Goal: Task Accomplishment & Management: Use online tool/utility

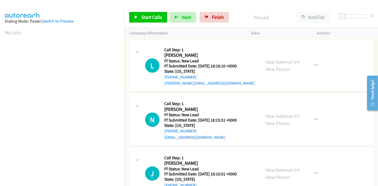
click at [287, 61] on link "View External Url" at bounding box center [283, 62] width 34 height 6
click at [273, 115] on link "View External Url" at bounding box center [283, 116] width 34 height 6
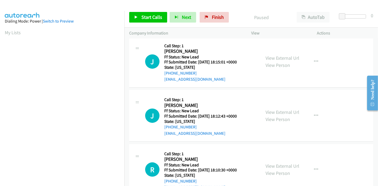
scroll to position [118, 0]
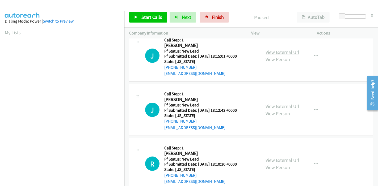
click at [282, 53] on link "View External Url" at bounding box center [283, 52] width 34 height 6
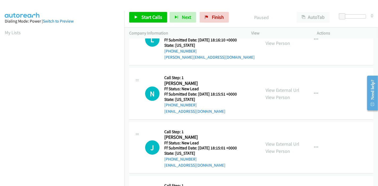
scroll to position [129, 0]
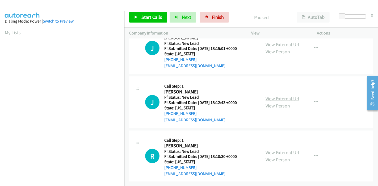
click at [266, 96] on link "View External Url" at bounding box center [283, 99] width 34 height 6
click at [278, 150] on link "View External Url" at bounding box center [283, 153] width 34 height 6
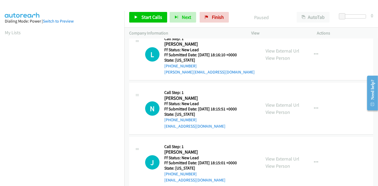
scroll to position [0, 0]
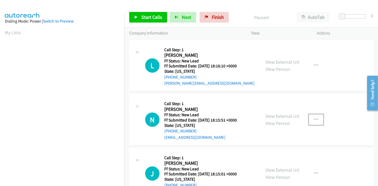
click at [310, 120] on button "button" at bounding box center [316, 120] width 14 height 11
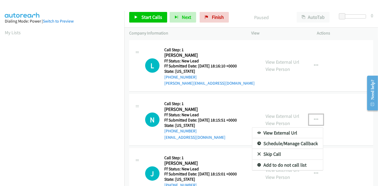
click at [274, 153] on link "Skip Call" at bounding box center [287, 154] width 71 height 11
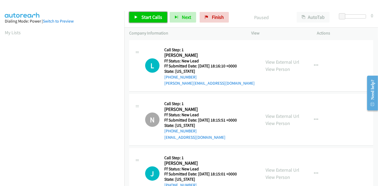
click at [150, 18] on span "Start Calls" at bounding box center [151, 17] width 21 height 6
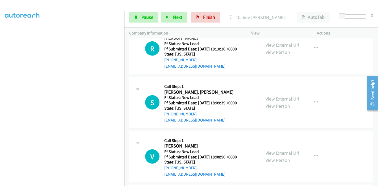
scroll to position [270, 0]
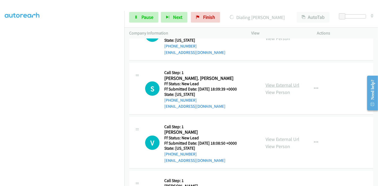
click at [285, 85] on link "View External Url" at bounding box center [283, 85] width 34 height 6
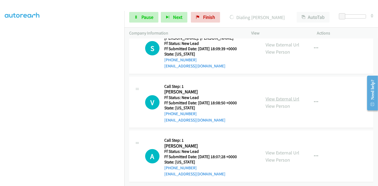
click at [278, 96] on link "View External Url" at bounding box center [283, 99] width 34 height 6
click at [274, 150] on link "View External Url" at bounding box center [283, 153] width 34 height 6
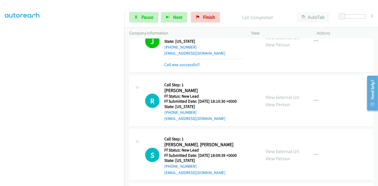
scroll to position [231, 0]
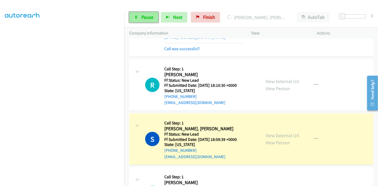
click at [137, 18] on icon at bounding box center [136, 18] width 4 height 4
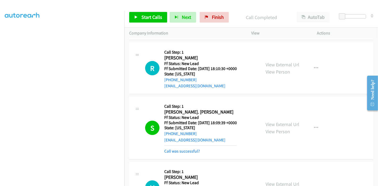
scroll to position [261, 0]
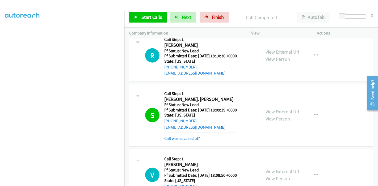
click at [189, 138] on link "Call was successful?" at bounding box center [182, 138] width 36 height 5
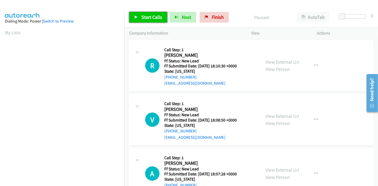
click at [143, 12] on link "Start Calls" at bounding box center [148, 17] width 38 height 11
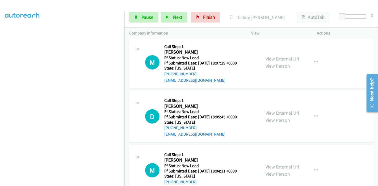
scroll to position [177, 0]
click at [279, 58] on link "View External Url" at bounding box center [283, 59] width 34 height 6
click at [274, 111] on link "View External Url" at bounding box center [283, 113] width 34 height 6
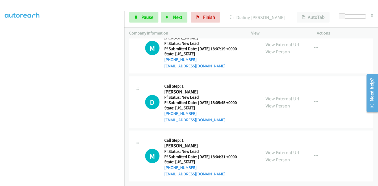
scroll to position [195, 0]
click at [272, 150] on link "View External Url" at bounding box center [283, 153] width 34 height 6
drag, startPoint x: 135, startPoint y: 17, endPoint x: 133, endPoint y: 24, distance: 7.5
click at [135, 17] on icon at bounding box center [136, 18] width 4 height 4
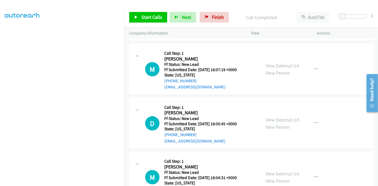
scroll to position [206, 0]
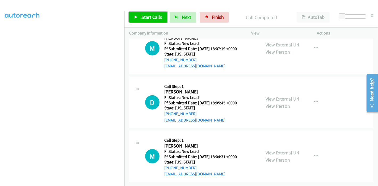
click at [144, 15] on span "Start Calls" at bounding box center [151, 17] width 21 height 6
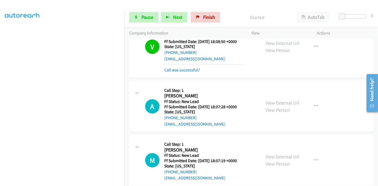
scroll to position [88, 0]
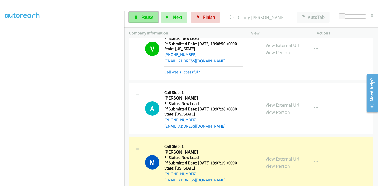
click at [140, 17] on link "Pause" at bounding box center [143, 17] width 29 height 11
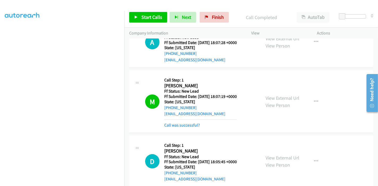
scroll to position [153, 0]
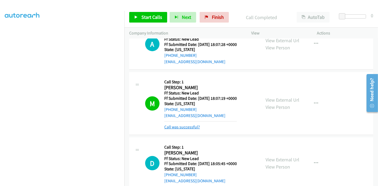
click at [196, 125] on link "Call was successful?" at bounding box center [182, 127] width 36 height 5
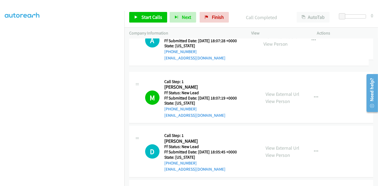
drag, startPoint x: 317, startPoint y: 65, endPoint x: 326, endPoint y: 56, distance: 12.4
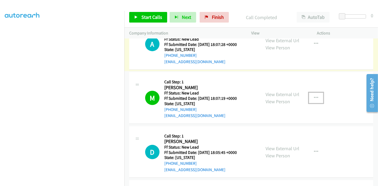
click at [319, 97] on button "button" at bounding box center [316, 98] width 14 height 11
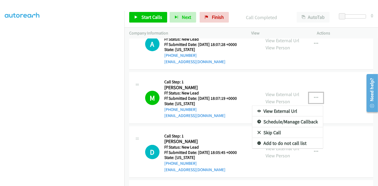
click at [283, 141] on link "Add to do not call list" at bounding box center [287, 143] width 71 height 11
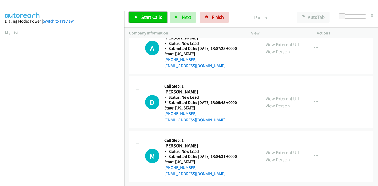
click at [137, 17] on icon at bounding box center [136, 18] width 4 height 4
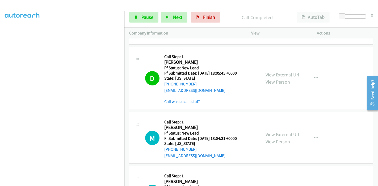
scroll to position [57, 0]
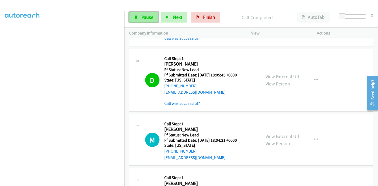
click at [142, 18] on span "Pause" at bounding box center [147, 17] width 12 height 6
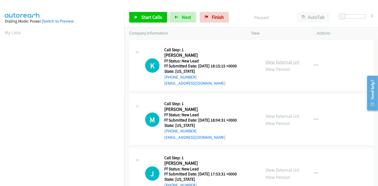
click at [277, 62] on link "View External Url" at bounding box center [283, 62] width 34 height 6
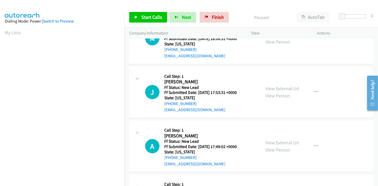
scroll to position [118, 0]
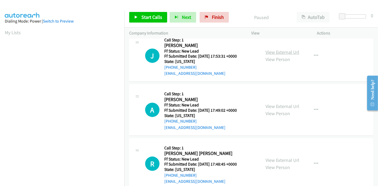
click at [280, 52] on link "View External Url" at bounding box center [283, 52] width 34 height 6
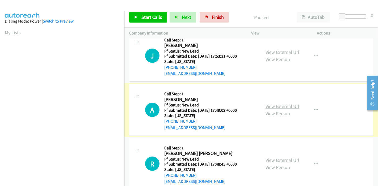
click at [282, 106] on link "View External Url" at bounding box center [283, 106] width 34 height 6
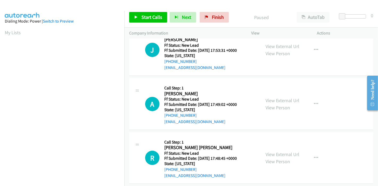
scroll to position [129, 0]
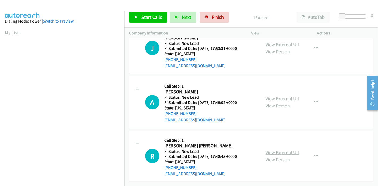
click at [278, 150] on link "View External Url" at bounding box center [283, 153] width 34 height 6
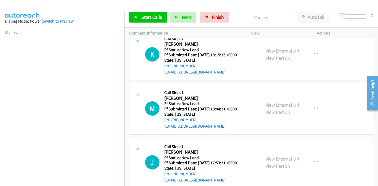
scroll to position [0, 0]
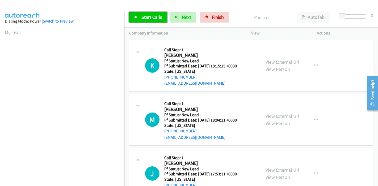
click at [140, 17] on link "Start Calls" at bounding box center [148, 17] width 38 height 11
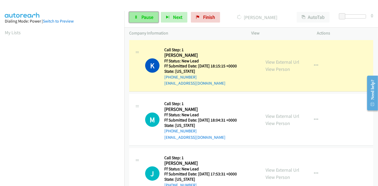
click at [142, 16] on span "Pause" at bounding box center [147, 17] width 12 height 6
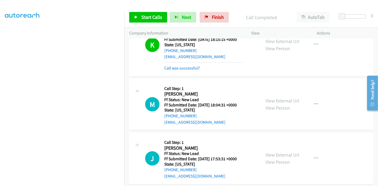
scroll to position [59, 0]
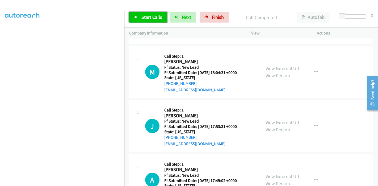
click at [137, 17] on icon at bounding box center [136, 18] width 4 height 4
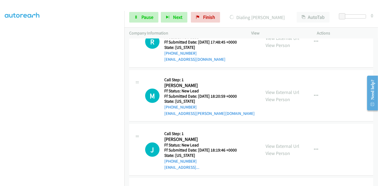
scroll to position [276, 0]
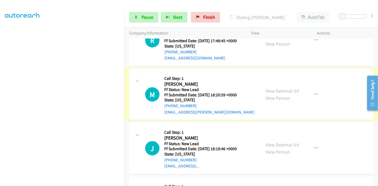
click at [273, 91] on link "View External Url" at bounding box center [283, 91] width 34 height 6
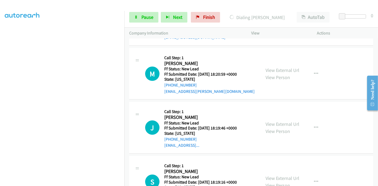
scroll to position [305, 0]
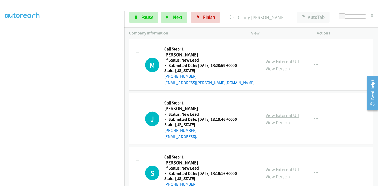
click at [267, 113] on link "View External Url" at bounding box center [283, 115] width 34 height 6
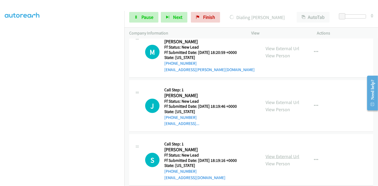
scroll to position [325, 0]
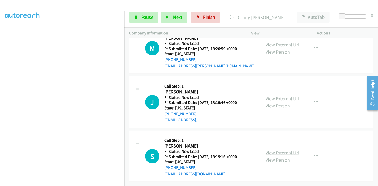
click at [274, 150] on link "View External Url" at bounding box center [283, 153] width 34 height 6
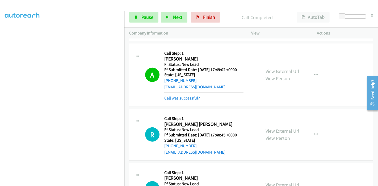
scroll to position [207, 0]
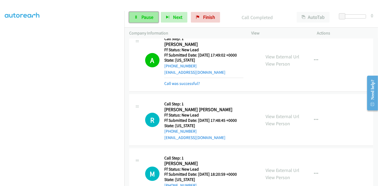
click at [142, 19] on span "Pause" at bounding box center [147, 17] width 12 height 6
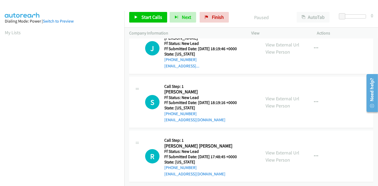
scroll to position [76, 0]
click at [151, 16] on span "Start Calls" at bounding box center [151, 17] width 21 height 6
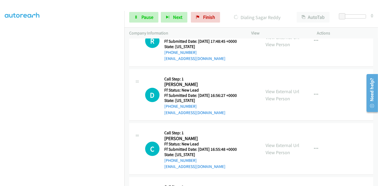
scroll to position [210, 0]
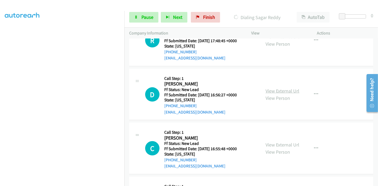
click at [272, 91] on link "View External Url" at bounding box center [283, 91] width 34 height 6
click at [266, 143] on link "View External Url" at bounding box center [283, 145] width 34 height 6
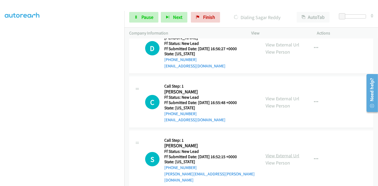
scroll to position [260, 0]
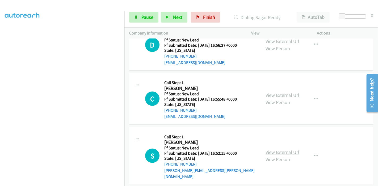
click at [284, 149] on link "View External Url" at bounding box center [283, 152] width 34 height 6
click at [141, 15] on span "Pause" at bounding box center [147, 17] width 12 height 6
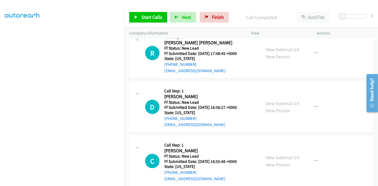
scroll to position [153, 0]
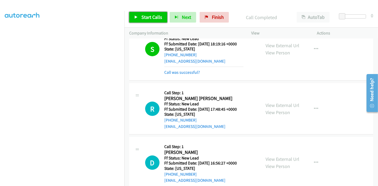
click at [146, 14] on link "Start Calls" at bounding box center [148, 17] width 38 height 11
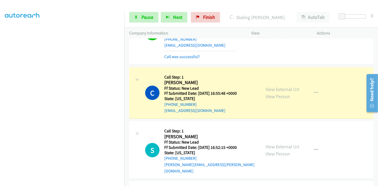
scroll to position [301, 0]
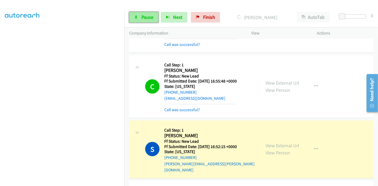
click at [149, 15] on span "Pause" at bounding box center [147, 17] width 12 height 6
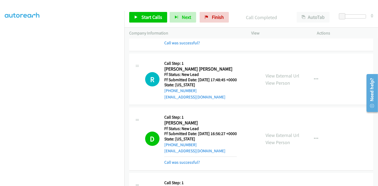
scroll to position [182, 0]
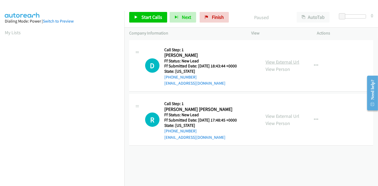
click at [283, 61] on link "View External Url" at bounding box center [283, 62] width 34 height 6
click at [142, 18] on span "Start Calls" at bounding box center [151, 17] width 21 height 6
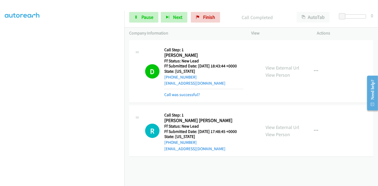
scroll to position [112, 0]
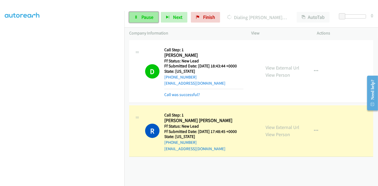
click at [144, 16] on span "Pause" at bounding box center [147, 17] width 12 height 6
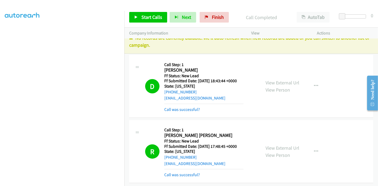
scroll to position [14, 0]
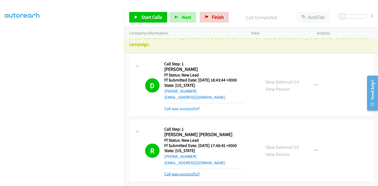
click at [181, 172] on link "Call was successful?" at bounding box center [182, 174] width 36 height 5
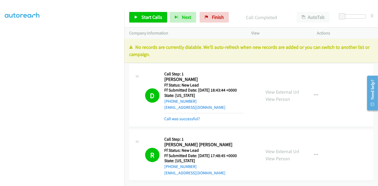
scroll to position [3, 0]
drag, startPoint x: 213, startPoint y: 17, endPoint x: 211, endPoint y: 22, distance: 5.2
click at [213, 17] on span "Finish" at bounding box center [218, 17] width 12 height 6
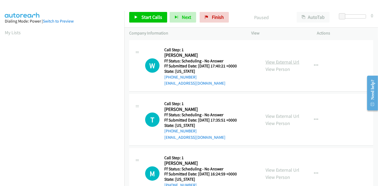
click at [291, 62] on link "View External Url" at bounding box center [283, 62] width 34 height 6
click at [274, 115] on link "View External Url" at bounding box center [283, 116] width 34 height 6
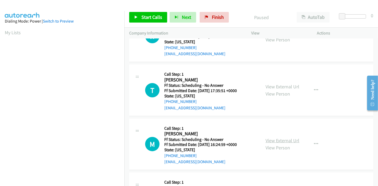
click at [280, 139] on link "View External Url" at bounding box center [283, 141] width 34 height 6
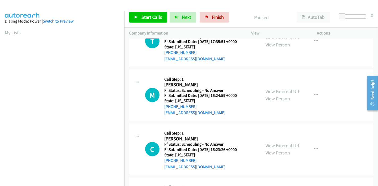
scroll to position [89, 0]
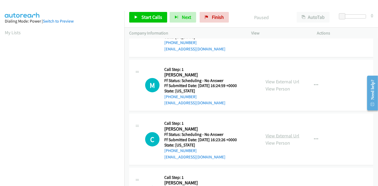
click at [281, 136] on link "View External Url" at bounding box center [283, 136] width 34 height 6
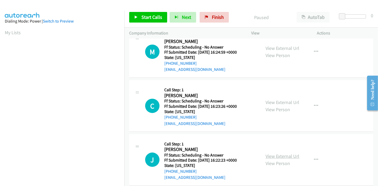
scroll to position [148, 0]
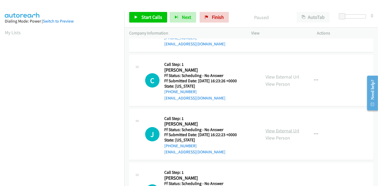
click at [281, 132] on link "View External Url" at bounding box center [283, 131] width 34 height 6
click at [149, 18] on span "Start Calls" at bounding box center [151, 17] width 21 height 6
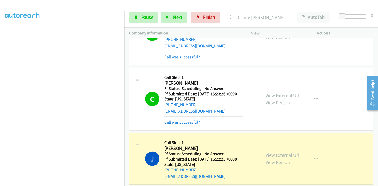
scroll to position [177, 0]
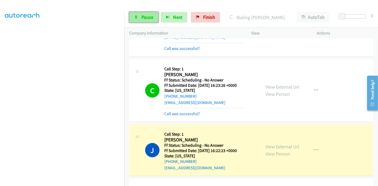
click at [136, 17] on icon at bounding box center [136, 18] width 4 height 4
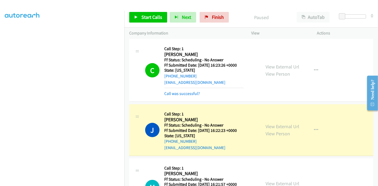
scroll to position [207, 0]
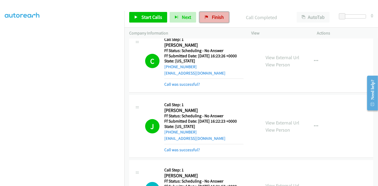
click at [218, 17] on span "Finish" at bounding box center [218, 17] width 12 height 6
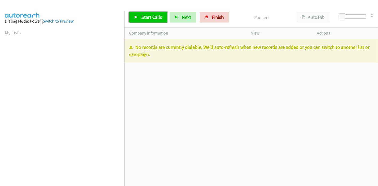
click at [137, 16] on icon at bounding box center [136, 18] width 4 height 4
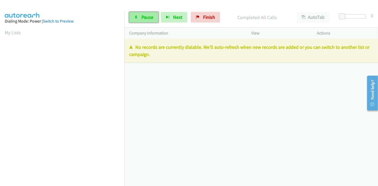
click at [142, 19] on span "Pause" at bounding box center [147, 17] width 12 height 6
click at [187, 19] on button "Next" at bounding box center [174, 17] width 27 height 11
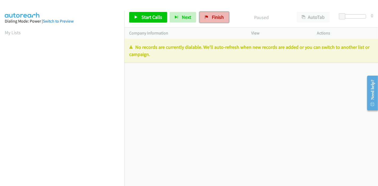
click at [213, 20] on span "Finish" at bounding box center [218, 17] width 12 height 6
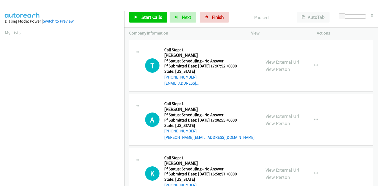
click at [284, 61] on link "View External Url" at bounding box center [283, 62] width 34 height 6
click at [274, 114] on link "View External Url" at bounding box center [283, 116] width 34 height 6
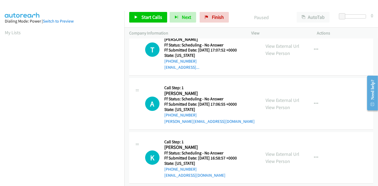
scroll to position [30, 0]
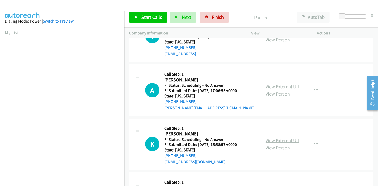
click at [278, 140] on link "View External Url" at bounding box center [283, 141] width 34 height 6
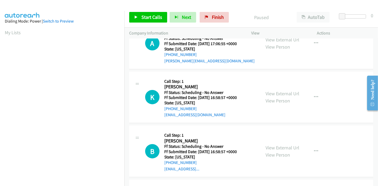
scroll to position [89, 0]
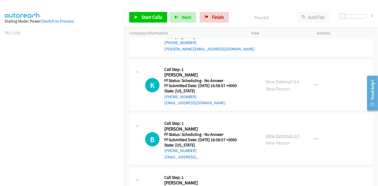
click at [266, 136] on link "View External Url" at bounding box center [283, 136] width 34 height 6
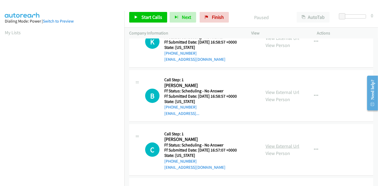
scroll to position [148, 0]
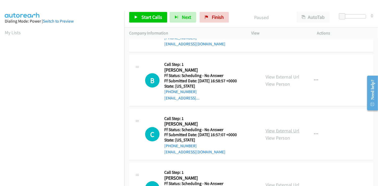
click at [286, 130] on link "View External Url" at bounding box center [283, 131] width 34 height 6
click at [135, 19] on link "Start Calls" at bounding box center [148, 17] width 38 height 11
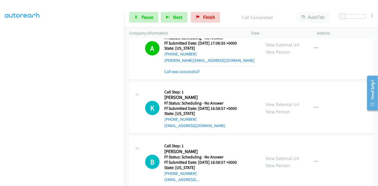
scroll to position [118, 0]
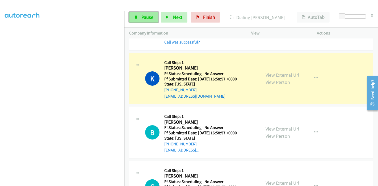
click at [133, 16] on link "Pause" at bounding box center [143, 17] width 29 height 11
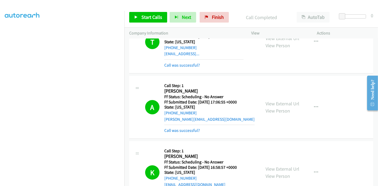
scroll to position [89, 0]
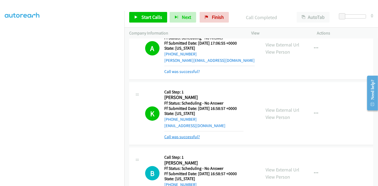
click at [176, 136] on link "Call was successful?" at bounding box center [182, 137] width 36 height 5
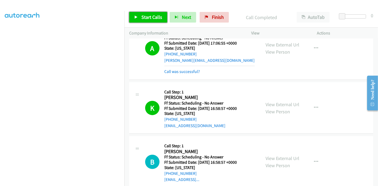
click at [141, 18] on link "Start Calls" at bounding box center [148, 17] width 38 height 11
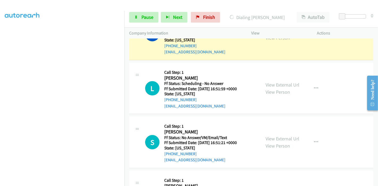
scroll to position [295, 0]
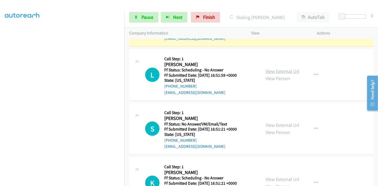
click at [279, 69] on link "View External Url" at bounding box center [283, 71] width 34 height 6
click at [276, 125] on link "View External Url" at bounding box center [283, 125] width 34 height 6
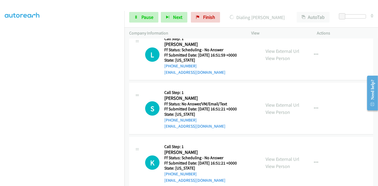
scroll to position [325, 0]
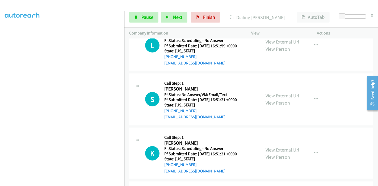
click at [277, 149] on link "View External Url" at bounding box center [283, 150] width 34 height 6
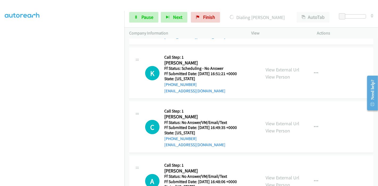
scroll to position [413, 0]
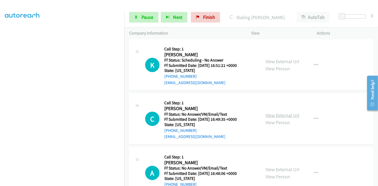
click at [276, 114] on link "View External Url" at bounding box center [283, 115] width 34 height 6
click at [277, 167] on link "View External Url" at bounding box center [283, 170] width 34 height 6
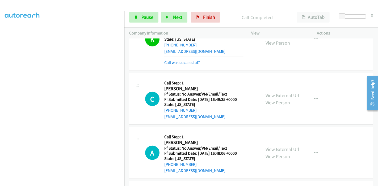
scroll to position [484, 0]
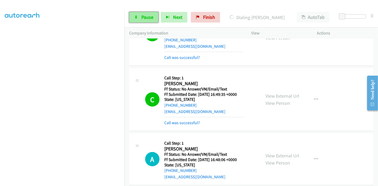
click at [145, 17] on span "Pause" at bounding box center [147, 17] width 12 height 6
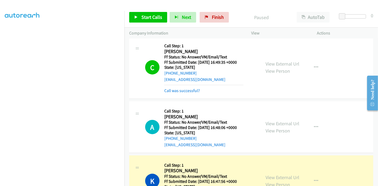
scroll to position [602, 0]
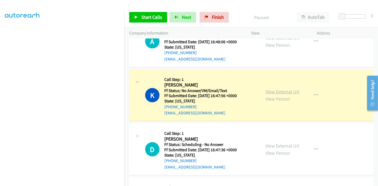
click at [282, 92] on link "View External Url" at bounding box center [283, 92] width 34 height 6
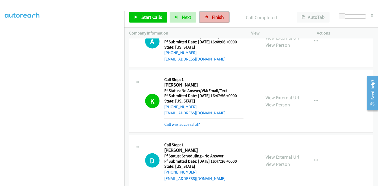
drag, startPoint x: 215, startPoint y: 19, endPoint x: 205, endPoint y: 20, distance: 9.7
click at [215, 19] on span "Finish" at bounding box center [218, 17] width 12 height 6
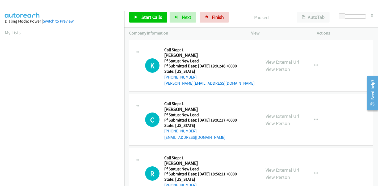
click at [279, 64] on link "View External Url" at bounding box center [283, 62] width 34 height 6
click at [266, 115] on link "View External Url" at bounding box center [283, 116] width 34 height 6
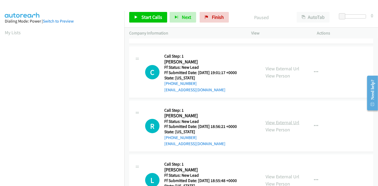
scroll to position [59, 0]
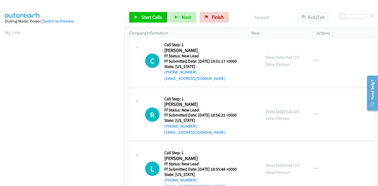
click at [272, 109] on link "View External Url" at bounding box center [283, 111] width 34 height 6
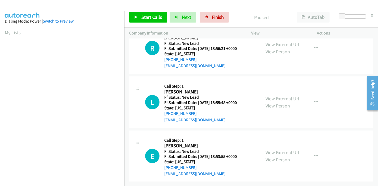
scroll to position [129, 0]
click at [277, 96] on link "View External Url" at bounding box center [283, 99] width 34 height 6
click at [266, 150] on link "View External Url" at bounding box center [283, 153] width 34 height 6
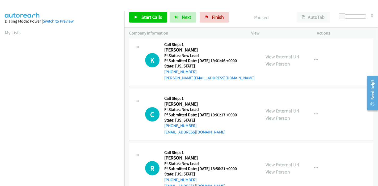
scroll to position [0, 0]
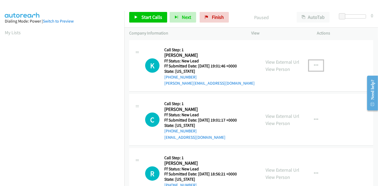
click at [314, 64] on icon "button" at bounding box center [316, 66] width 4 height 4
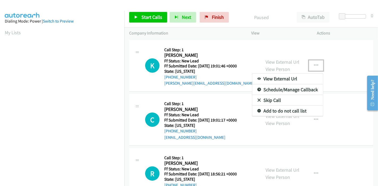
click at [282, 97] on link "Skip Call" at bounding box center [287, 100] width 71 height 11
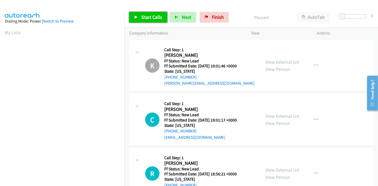
click at [141, 16] on link "Start Calls" at bounding box center [148, 17] width 38 height 11
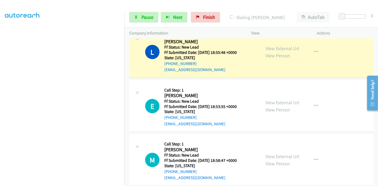
scroll to position [177, 0]
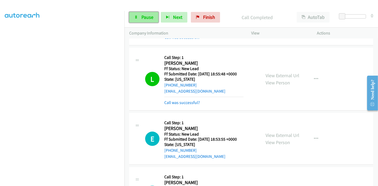
click at [142, 16] on span "Pause" at bounding box center [147, 17] width 12 height 6
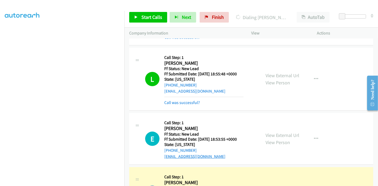
scroll to position [236, 0]
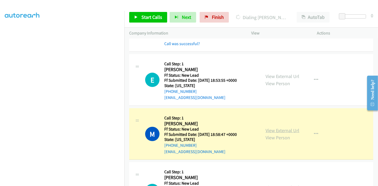
click at [286, 132] on link "View External Url" at bounding box center [283, 131] width 34 height 6
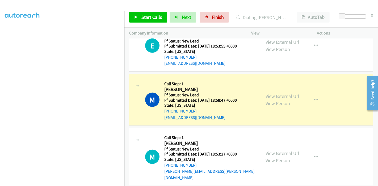
scroll to position [295, 0]
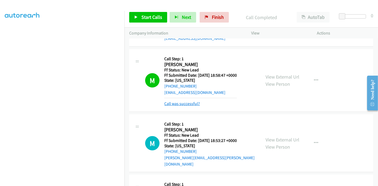
click at [183, 104] on link "Call was successful?" at bounding box center [182, 103] width 36 height 5
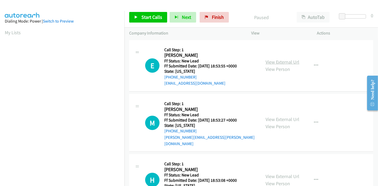
scroll to position [21, 0]
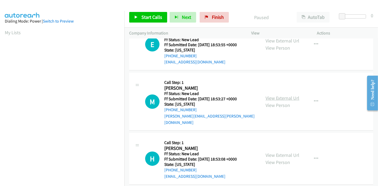
click at [279, 95] on link "View External Url" at bounding box center [283, 98] width 34 height 6
click at [279, 152] on link "View External Url" at bounding box center [283, 155] width 34 height 6
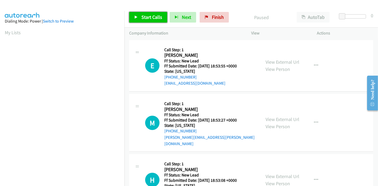
click at [139, 16] on link "Start Calls" at bounding box center [148, 17] width 38 height 11
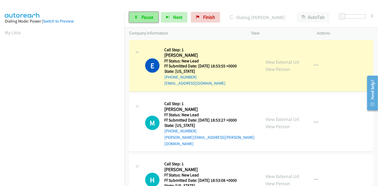
click at [138, 17] on link "Pause" at bounding box center [143, 17] width 29 height 11
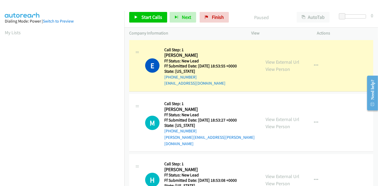
scroll to position [112, 0]
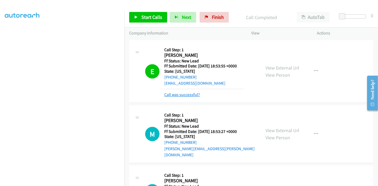
click at [196, 94] on link "Call was successful?" at bounding box center [182, 94] width 36 height 5
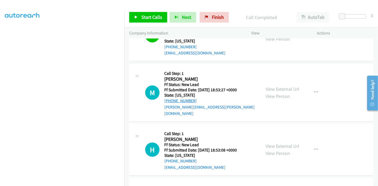
scroll to position [30, 0]
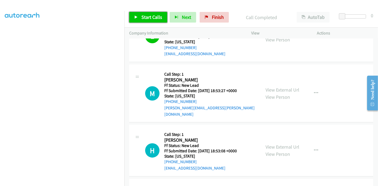
click at [143, 20] on span "Start Calls" at bounding box center [151, 17] width 21 height 6
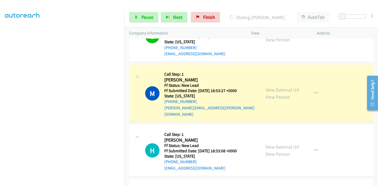
scroll to position [112, 0]
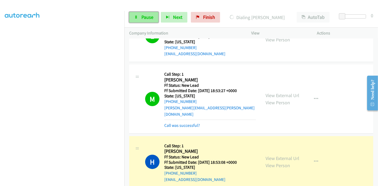
click at [143, 17] on span "Pause" at bounding box center [147, 17] width 12 height 6
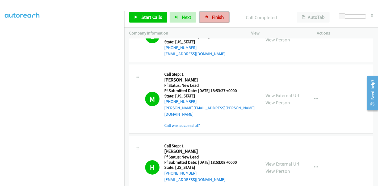
drag, startPoint x: 212, startPoint y: 18, endPoint x: 211, endPoint y: 22, distance: 4.2
click at [212, 18] on span "Finish" at bounding box center [218, 17] width 12 height 6
